Goal: Transaction & Acquisition: Obtain resource

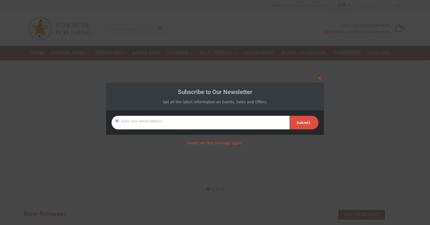
click at [320, 78] on span at bounding box center [319, 78] width 9 height 3
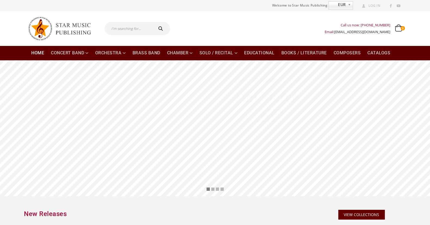
click at [60, 75] on rs-slide "C O M P O S E R J a n B o s v e l d Learn More" at bounding box center [215, 128] width 430 height 136
click at [216, 142] on link "Learn More" at bounding box center [215, 142] width 38 height 12
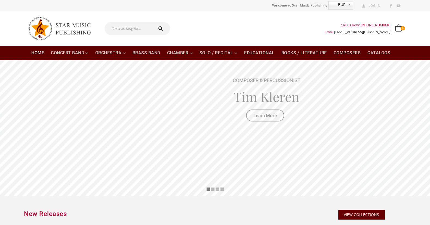
click at [270, 116] on rs-slides "C O M P O S E R J a n B o s v e l d Learn More C O M P O S E R V a c l a v N e …" at bounding box center [215, 128] width 430 height 136
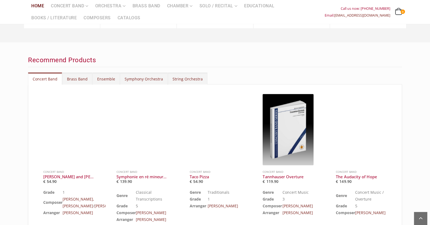
scroll to position [560, 0]
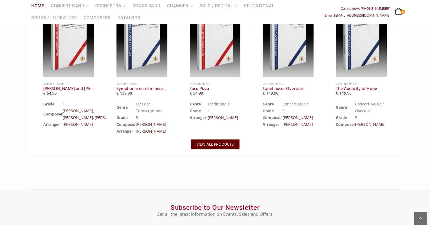
click at [225, 144] on span "VIEW ALL PRODUCTS" at bounding box center [214, 144] width 37 height 5
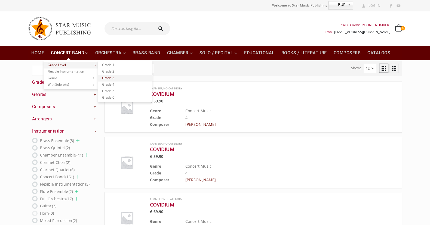
click at [111, 79] on link "Grade 3" at bounding box center [125, 78] width 54 height 7
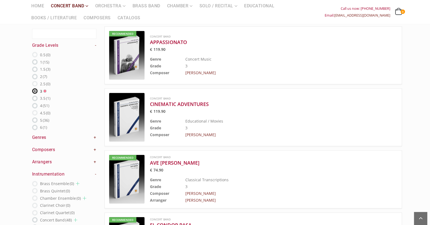
scroll to position [177, 0]
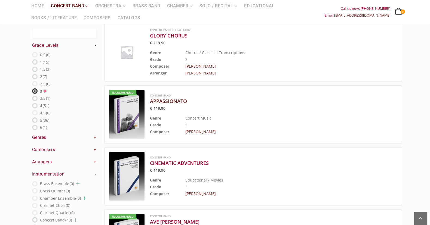
click at [175, 100] on h3 "APPASSIONATO" at bounding box center [260, 101] width 220 height 7
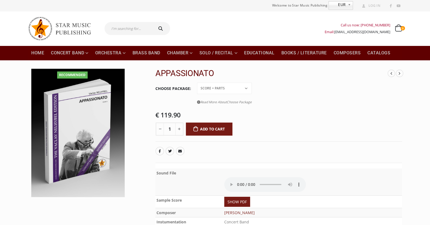
scroll to position [29, 0]
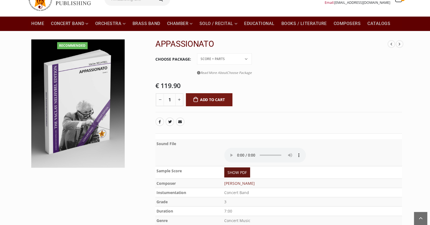
click at [237, 168] on link "SHOW PDF" at bounding box center [237, 173] width 26 height 10
